Goal: Task Accomplishment & Management: Manage account settings

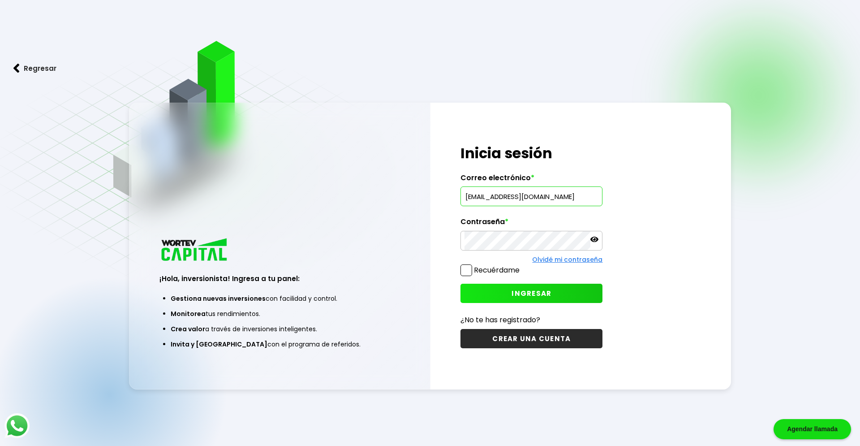
type input "[EMAIL_ADDRESS][DOMAIN_NAME]"
click at [525, 292] on span "INGRESAR" at bounding box center [532, 293] width 40 height 9
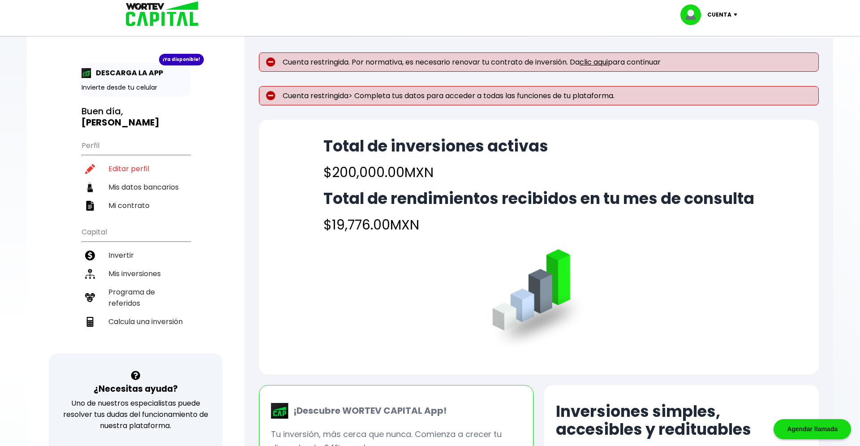
click at [323, 95] on p "Cuenta restringida> Completa tus datos para acceder a todas las funciones de tu…" at bounding box center [539, 95] width 560 height 19
click at [415, 309] on div "Total de inversiones activas $200,000.00 MXN Total de rendimientos recibidos en…" at bounding box center [539, 247] width 560 height 254
click at [606, 64] on link "clic aqui" at bounding box center [594, 62] width 28 height 10
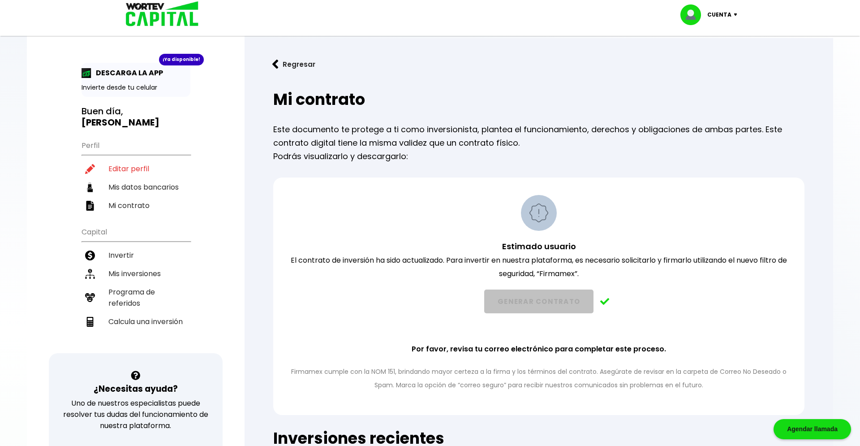
click at [550, 213] on img at bounding box center [539, 213] width 36 height 36
click at [544, 212] on img at bounding box center [539, 213] width 36 height 36
click at [429, 318] on div "Estimado usuario El contrato de inversión ha sido actualizado. Para invertir en…" at bounding box center [539, 293] width 508 height 197
click at [285, 62] on button "Regresar" at bounding box center [294, 64] width 70 height 24
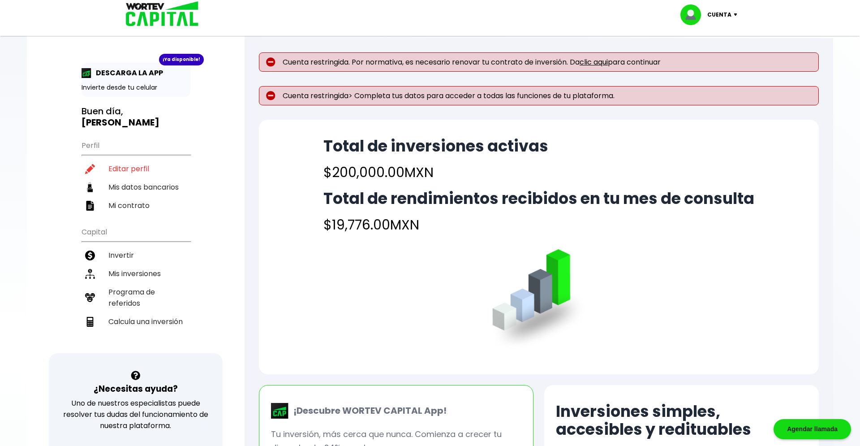
click at [605, 64] on link "clic aqui" at bounding box center [594, 62] width 28 height 10
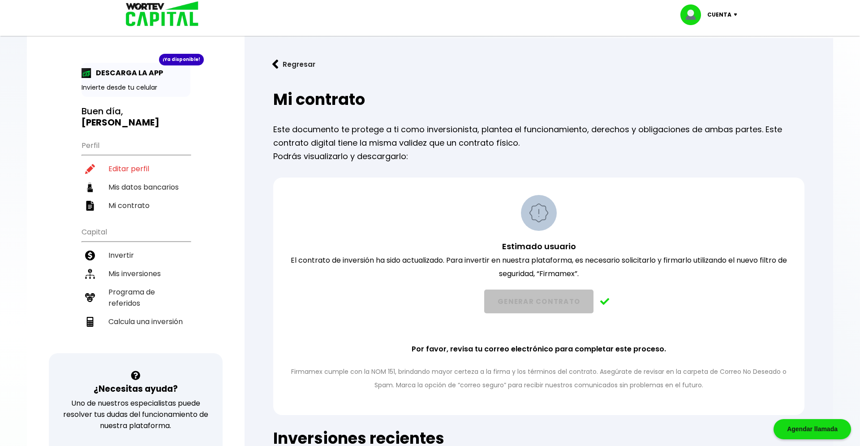
click at [545, 216] on img at bounding box center [539, 213] width 36 height 36
click at [385, 246] on p "Estimado usuario El contrato de inversión ha sido actualizado. Para invertir en…" at bounding box center [539, 260] width 508 height 41
click at [157, 196] on li "Mi contrato" at bounding box center [136, 205] width 109 height 18
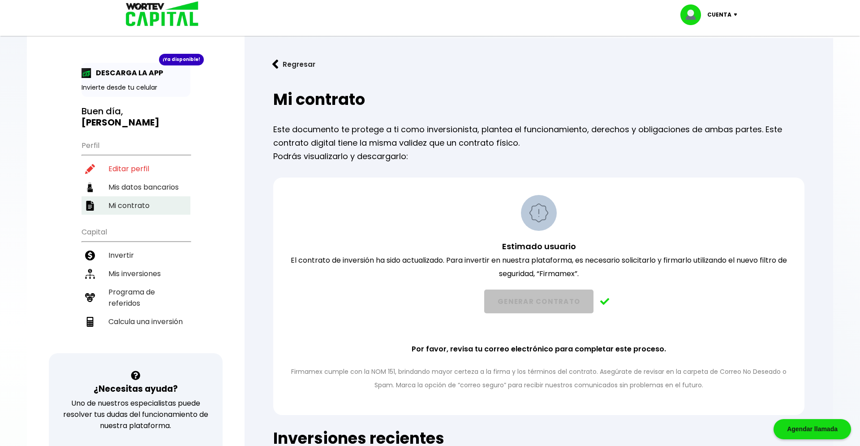
click at [122, 196] on li "Mi contrato" at bounding box center [136, 205] width 109 height 18
click at [96, 196] on li "Mi contrato" at bounding box center [136, 205] width 109 height 18
click at [736, 12] on div "Cuenta" at bounding box center [712, 14] width 63 height 21
click at [703, 63] on li "Cerrar sesión" at bounding box center [710, 60] width 72 height 18
